Goal: Check status: Check status

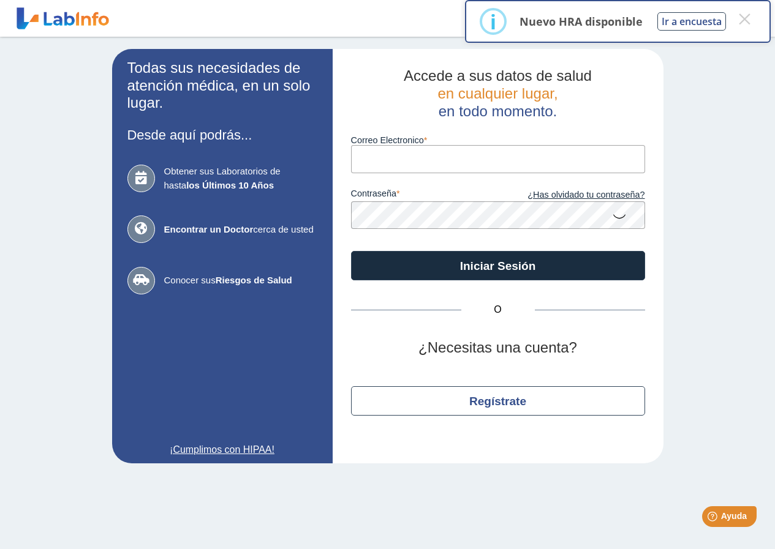
click at [441, 156] on input "Correo Electronico" at bounding box center [498, 159] width 294 height 28
type input "[EMAIL_ADDRESS][DOMAIN_NAME]"
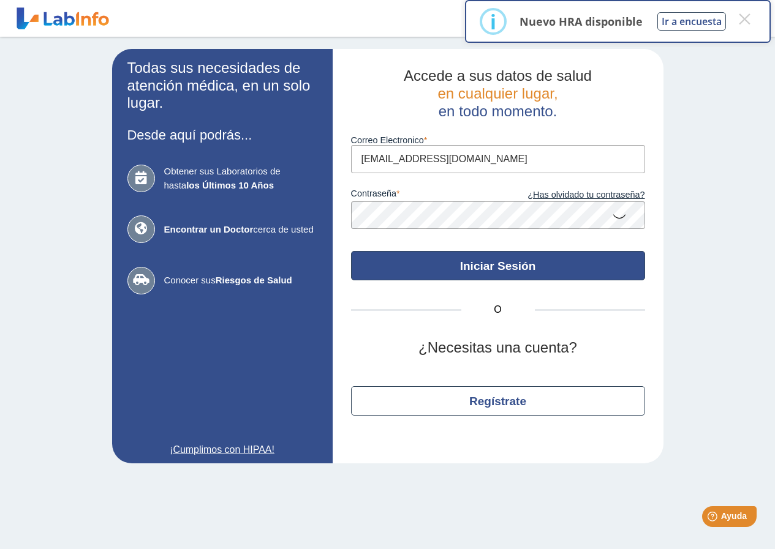
click at [506, 272] on button "Iniciar Sesión" at bounding box center [498, 265] width 294 height 29
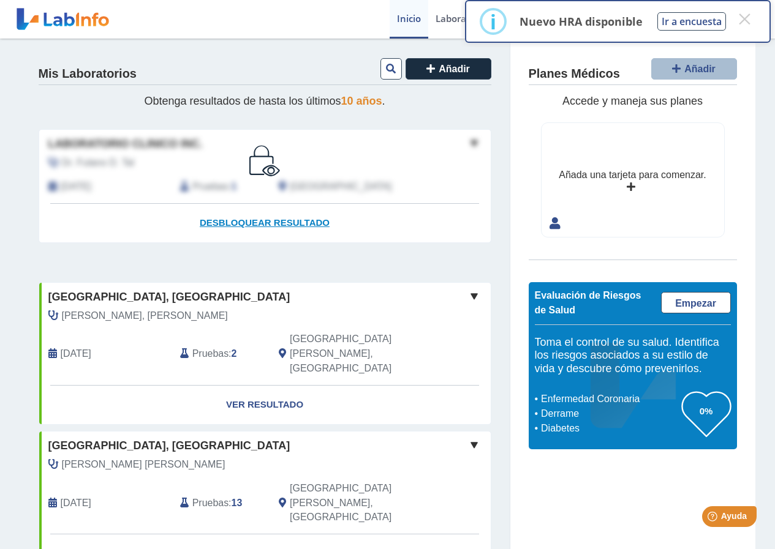
click at [258, 220] on span "Desbloquear resultado" at bounding box center [265, 222] width 130 height 10
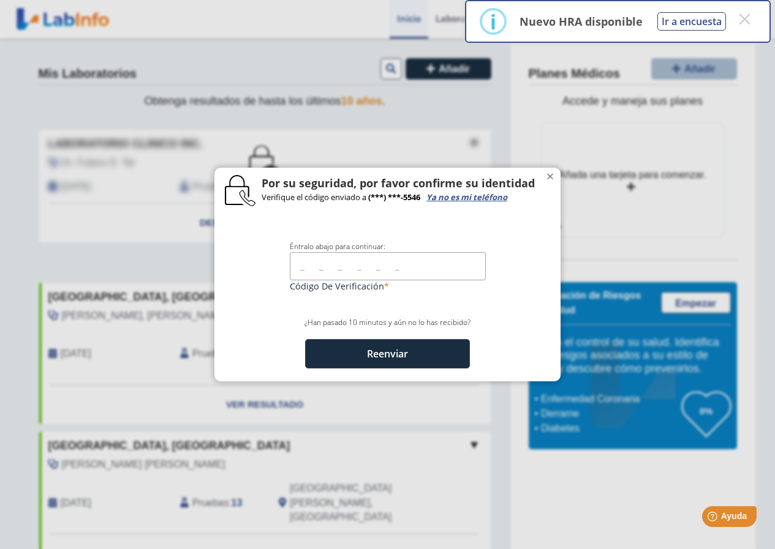
click at [314, 272] on input "text" at bounding box center [388, 266] width 196 height 28
type input "201492"
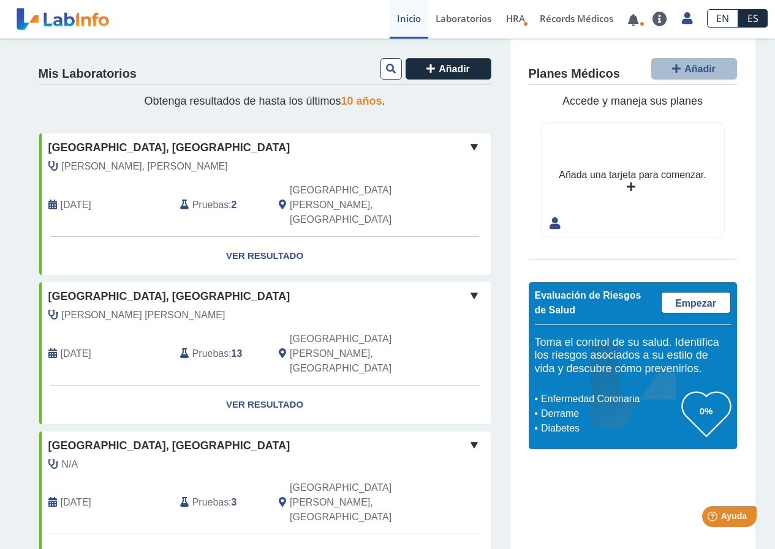
click at [467, 288] on span at bounding box center [474, 295] width 15 height 15
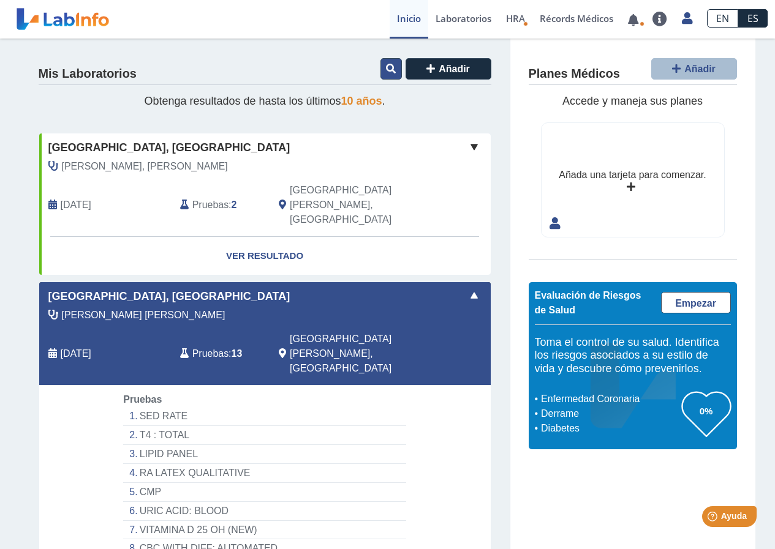
click at [390, 71] on icon at bounding box center [391, 69] width 10 height 10
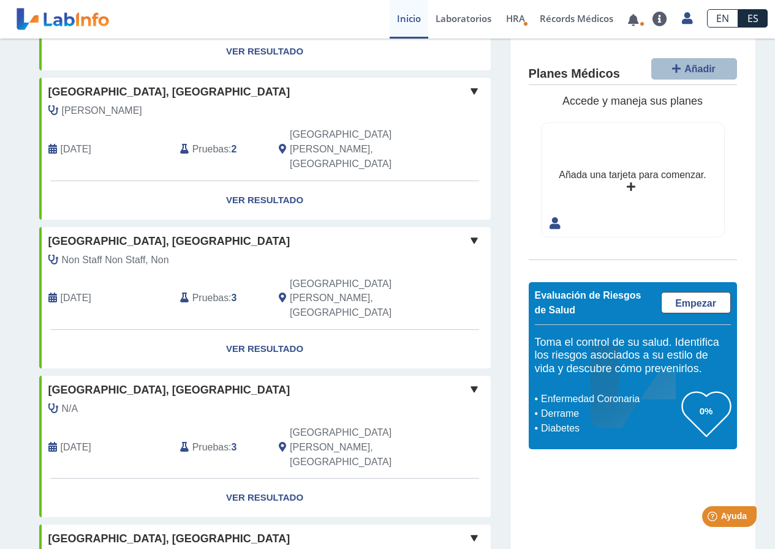
scroll to position [1149, 0]
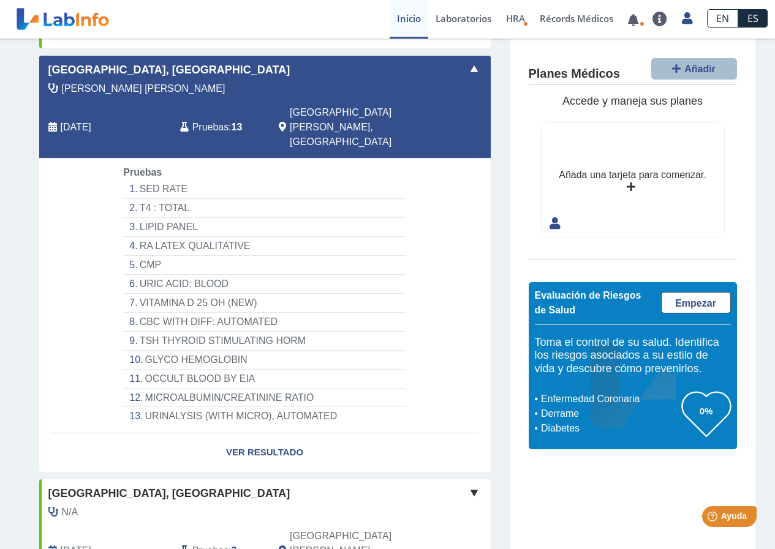
scroll to position [0, 0]
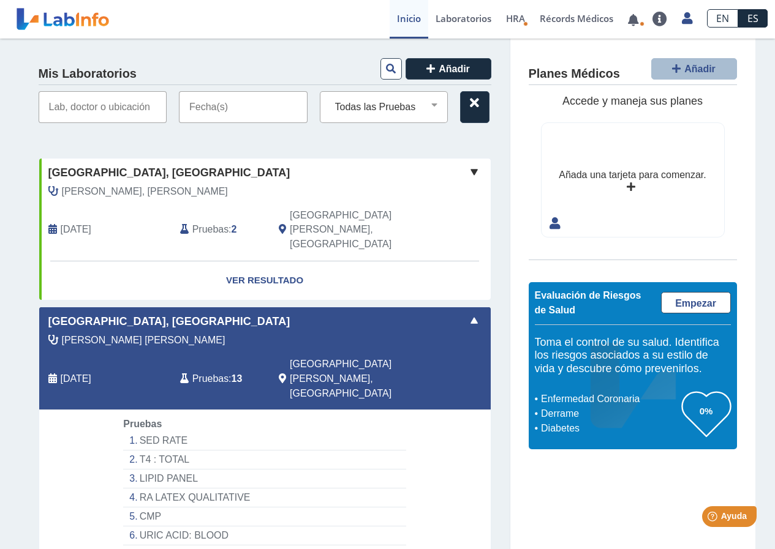
click at [232, 107] on input "text" at bounding box center [243, 107] width 129 height 32
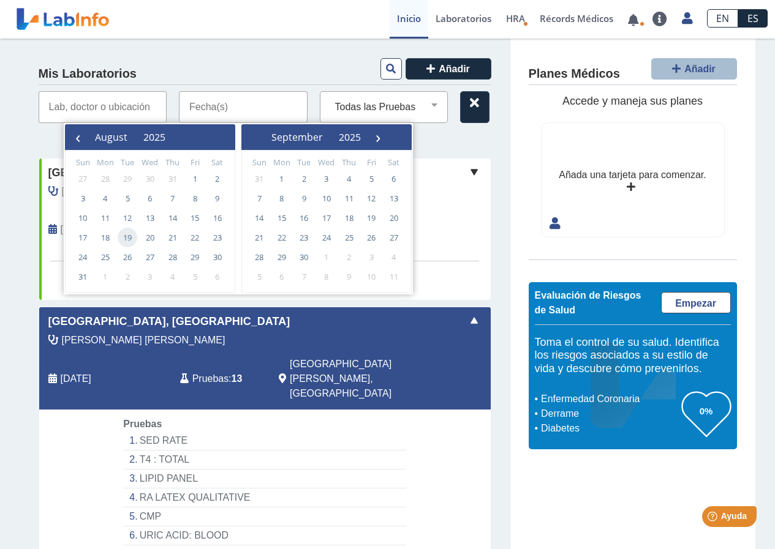
click at [127, 241] on span "19" at bounding box center [128, 238] width 20 height 20
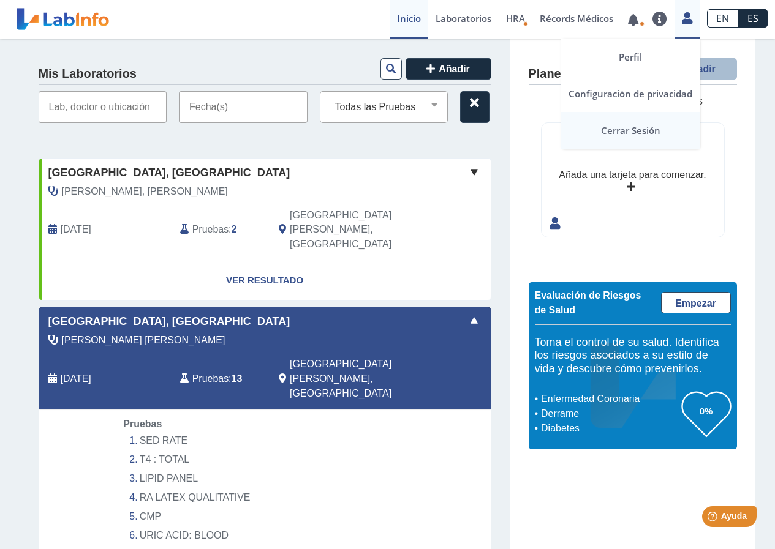
click at [628, 135] on link "Cerrar Sesión" at bounding box center [630, 130] width 138 height 37
